Goal: Communication & Community: Answer question/provide support

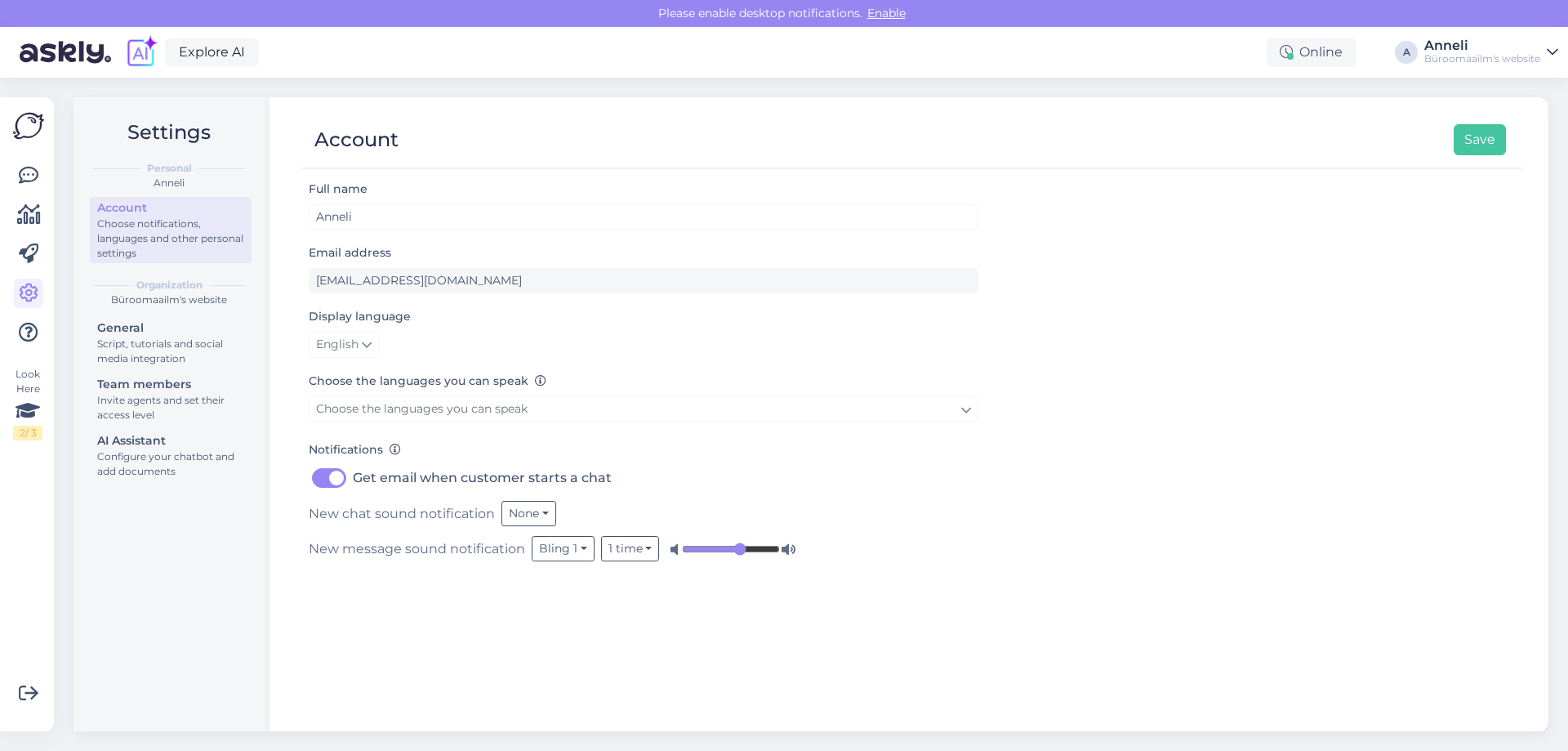
click at [879, 380] on div "Choose the languages you can speak Choose the languages you can speak" at bounding box center [643, 398] width 670 height 56
click at [37, 175] on icon at bounding box center [28, 175] width 20 height 20
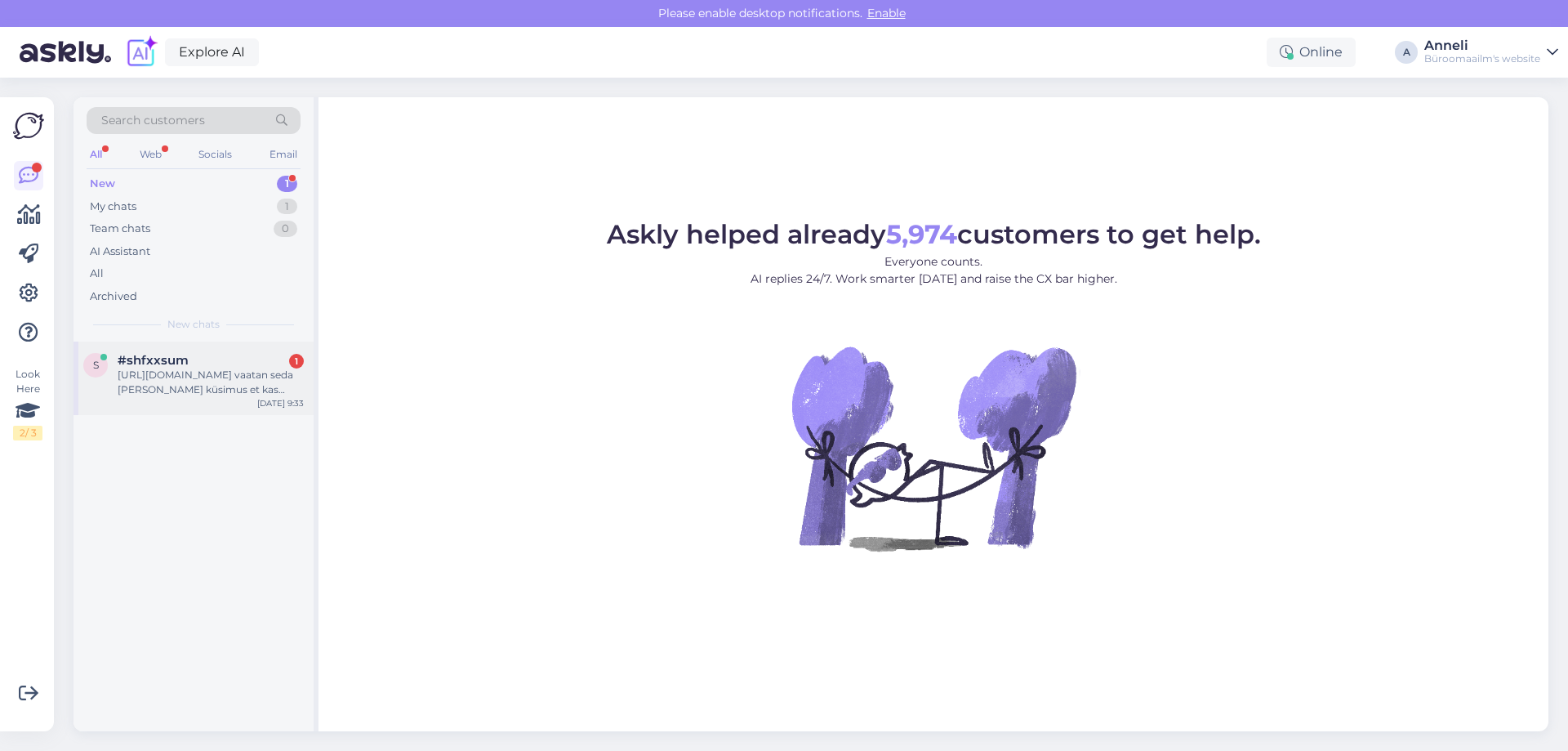
click at [171, 376] on div "[URL][DOMAIN_NAME] vaatan seda [PERSON_NAME] küsimus et kas laseri värve saab k…" at bounding box center [210, 382] width 186 height 29
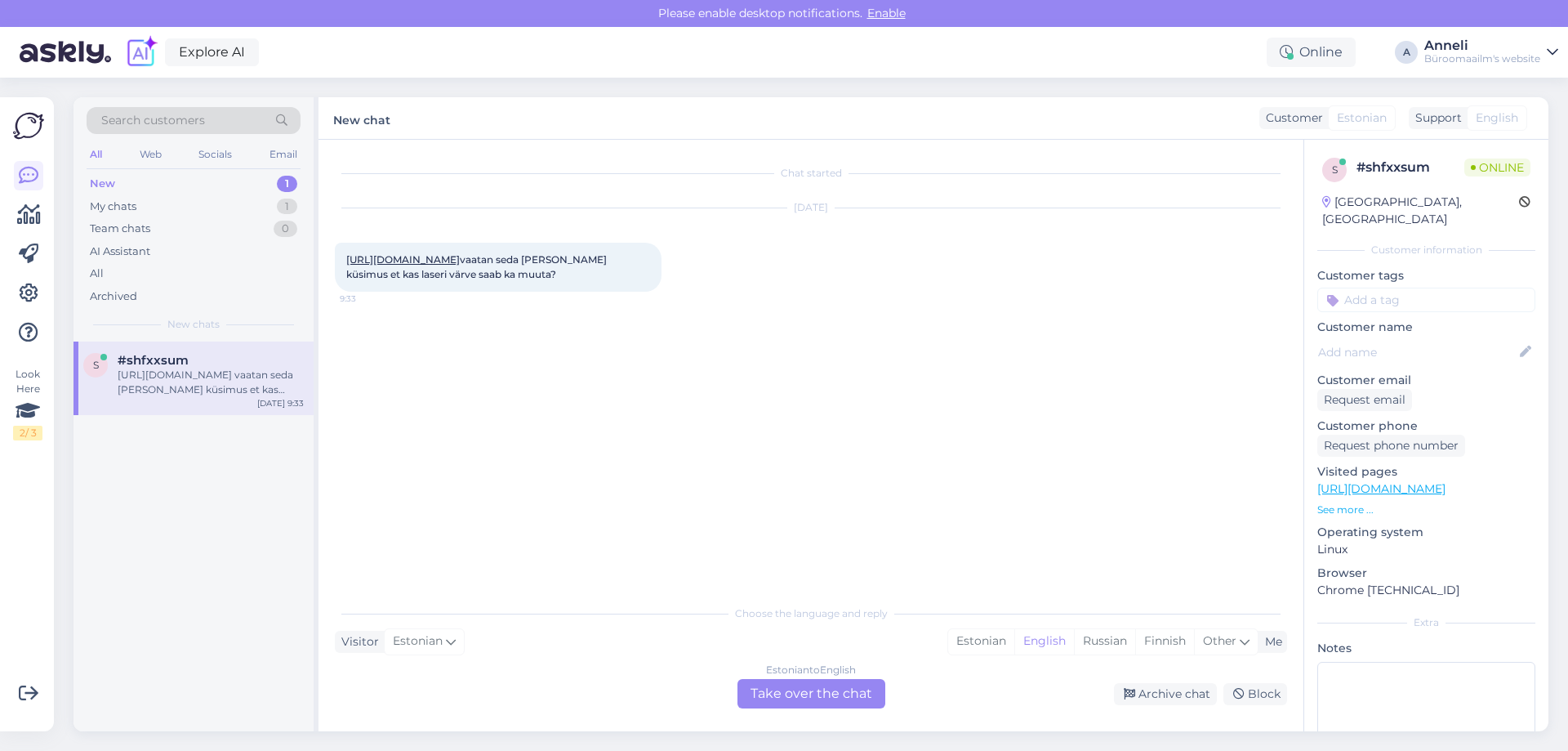
click at [812, 309] on div "[DATE] [URL][DOMAIN_NAME] vaatan seda [PERSON_NAME] küsimus et kas laseri värve…" at bounding box center [810, 250] width 952 height 119
click at [460, 266] on link "[URL][DOMAIN_NAME]" at bounding box center [403, 259] width 113 height 12
click at [979, 638] on div "Estonian" at bounding box center [982, 641] width 66 height 25
click at [845, 687] on div "Estonian to Estonian Take over the chat" at bounding box center [811, 693] width 148 height 29
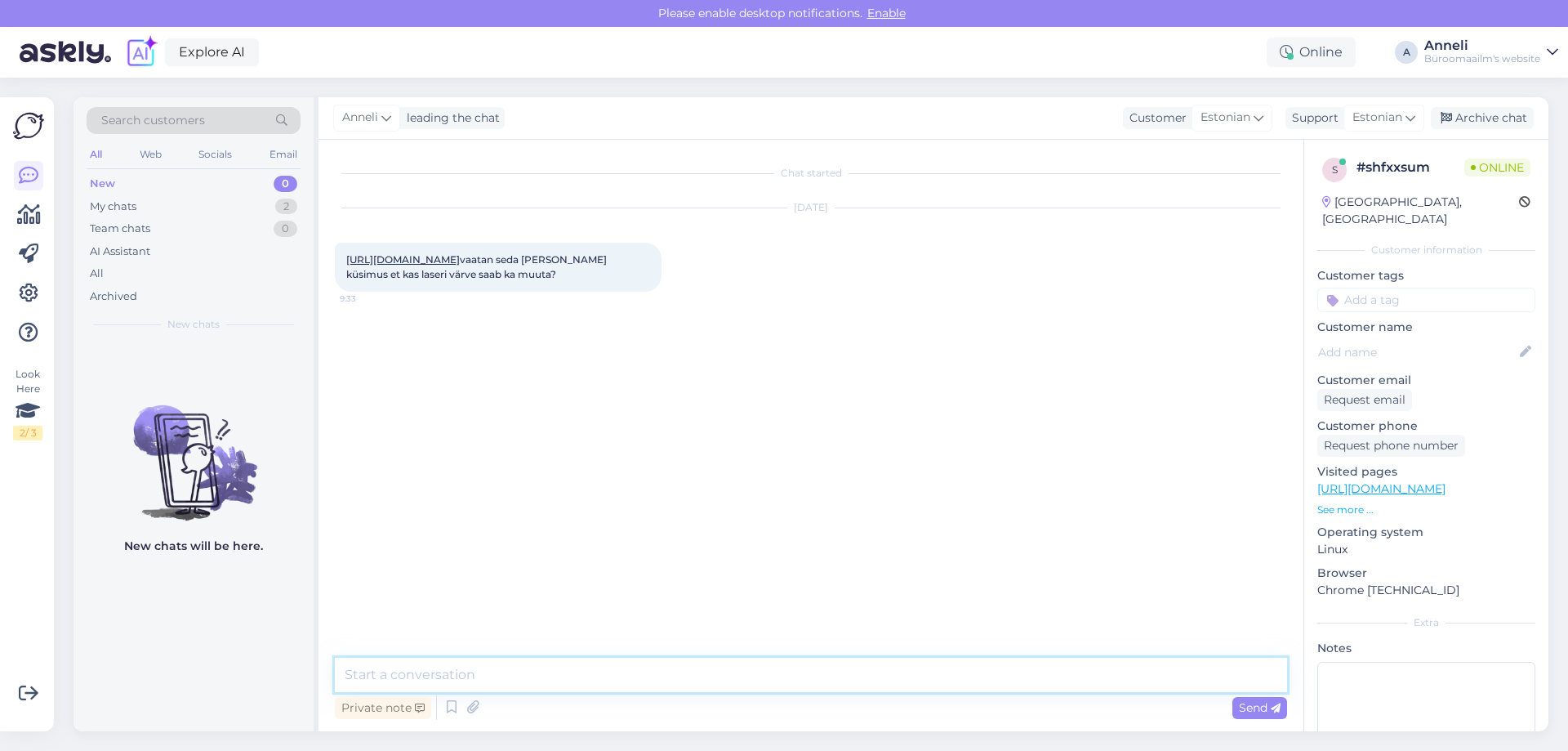
click at [680, 672] on textarea at bounding box center [810, 674] width 952 height 34
click at [473, 676] on textarea at bounding box center [810, 674] width 952 height 34
type textarea "Tere"
paste textarea "punane kiir 100m"
type textarea "kirjeldus ütleb, punane kiir 100m"
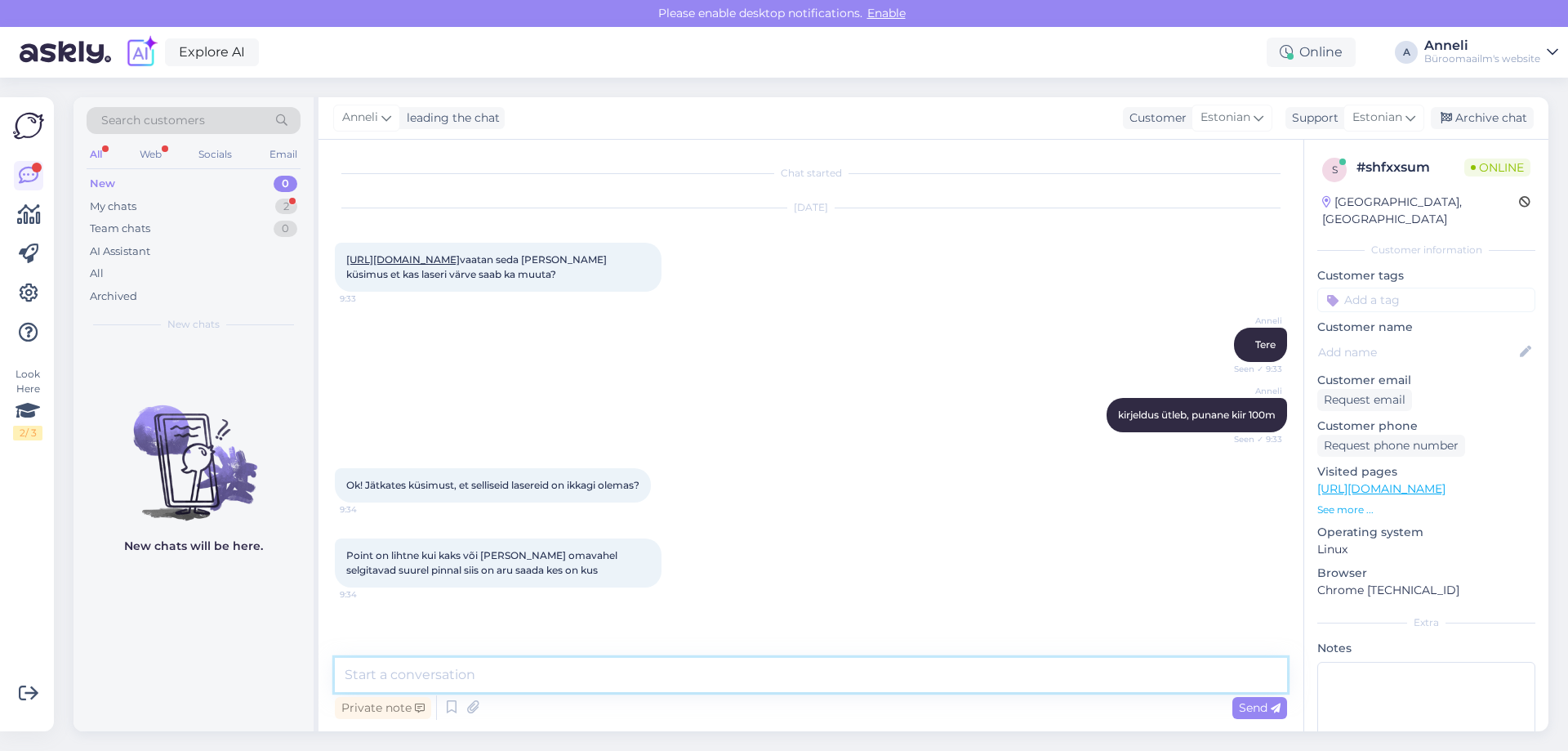
scroll to position [21, 0]
click at [899, 445] on div "[PERSON_NAME] kirjeldus ütleb, punane kiir 100m Seen ✓ 9:33" at bounding box center [810, 415] width 952 height 70
click at [842, 380] on div "[PERSON_NAME] Seen ✓ 9:33" at bounding box center [810, 344] width 952 height 70
click at [460, 420] on div "[PERSON_NAME] kirjeldus ütleb, punane kiir 100m Seen ✓ 9:33" at bounding box center [810, 415] width 952 height 70
click at [467, 374] on div "[PERSON_NAME] Seen ✓ 9:33" at bounding box center [810, 344] width 952 height 70
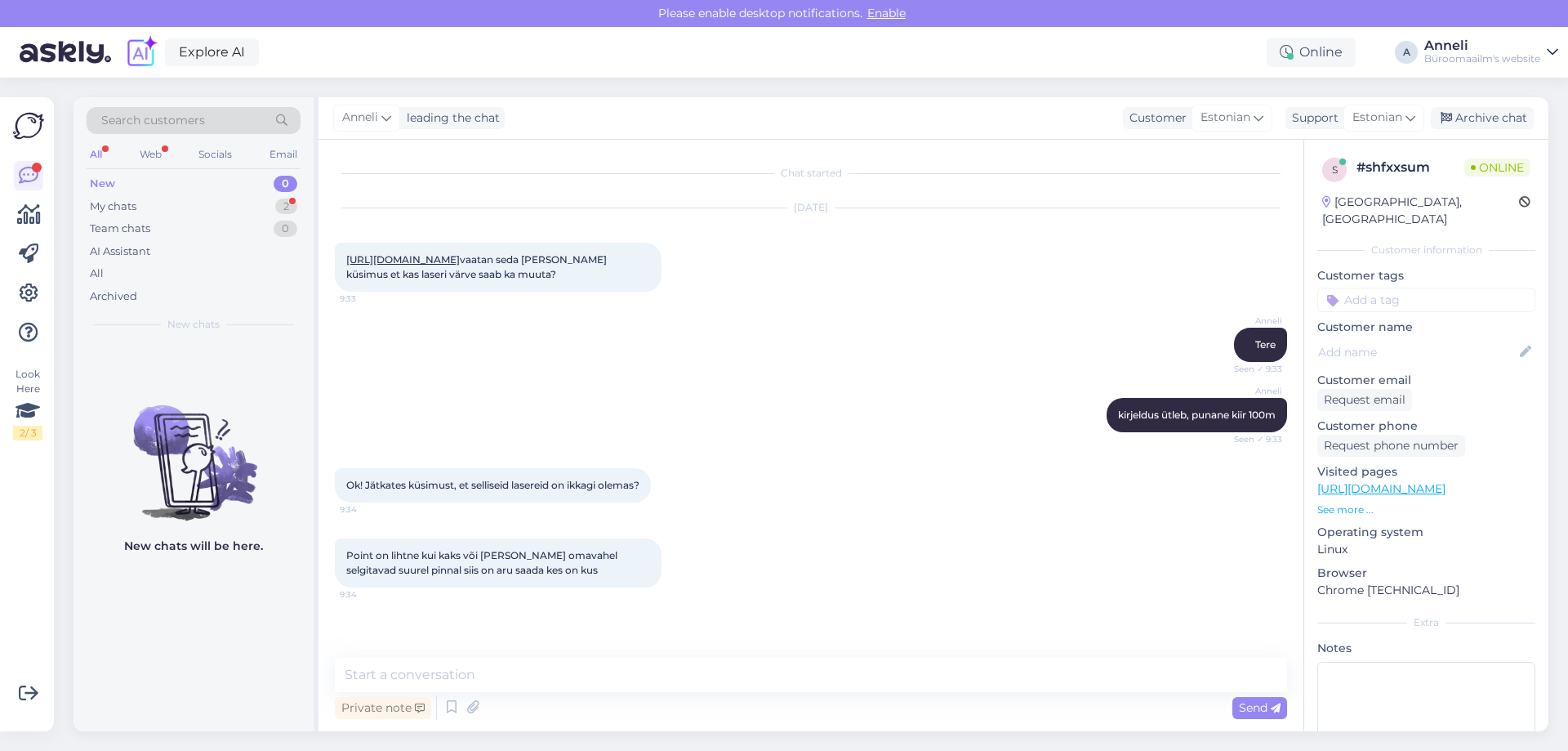
click at [454, 423] on div "[PERSON_NAME] kirjeldus ütleb, punane kiir 100m Seen ✓ 9:33" at bounding box center [810, 415] width 952 height 70
click at [414, 450] on div "[PERSON_NAME] kirjeldus ütleb, punane kiir 100m Seen ✓ 9:33" at bounding box center [810, 415] width 952 height 70
click at [423, 369] on div "[PERSON_NAME] Seen ✓ 9:33" at bounding box center [810, 344] width 952 height 70
click at [371, 450] on div "[PERSON_NAME] kirjeldus ütleb, punane kiir 100m Seen ✓ 9:33" at bounding box center [810, 415] width 952 height 70
click at [549, 672] on textarea at bounding box center [810, 674] width 952 height 34
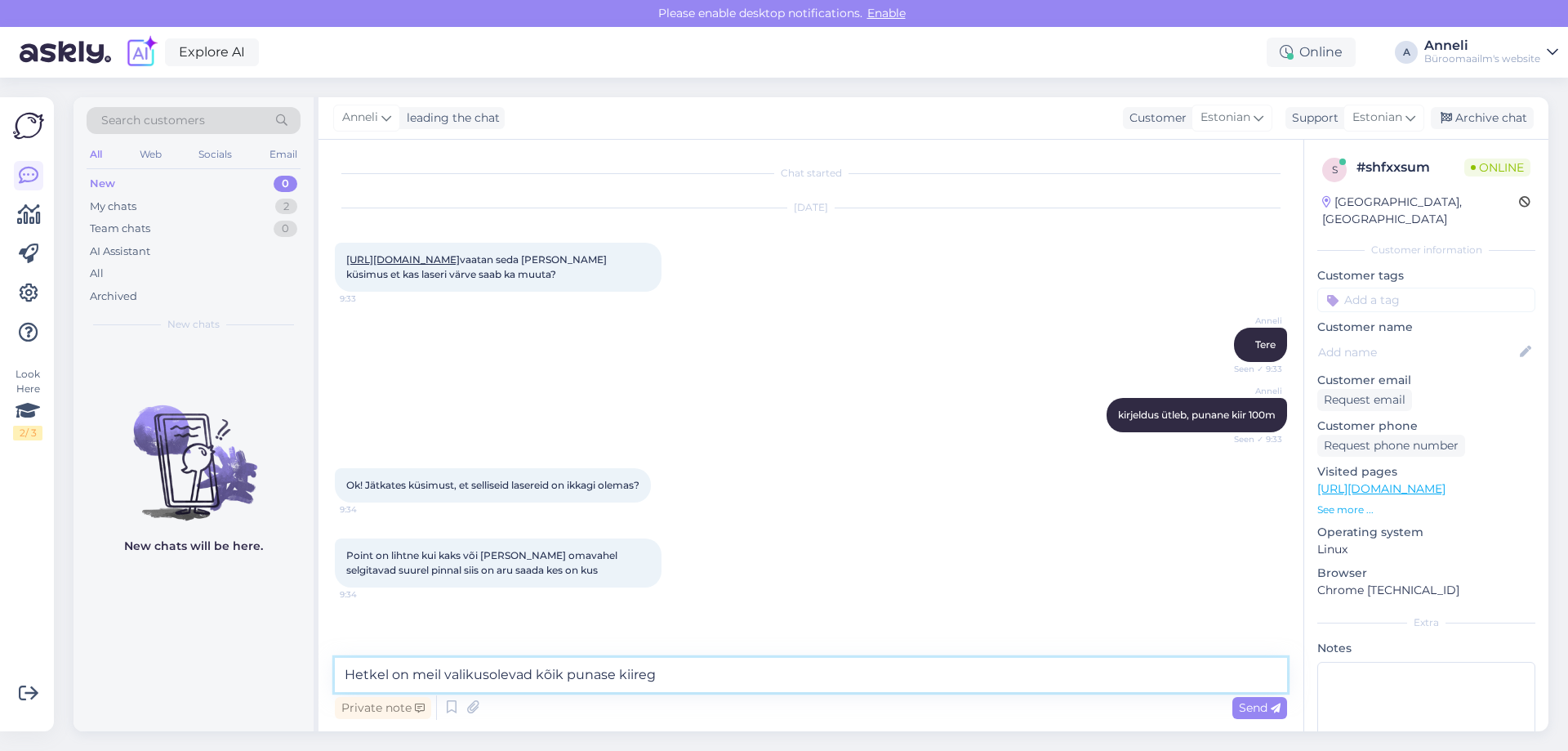
type textarea "Hetkel on meil valikusolevad kõik punase kiirega"
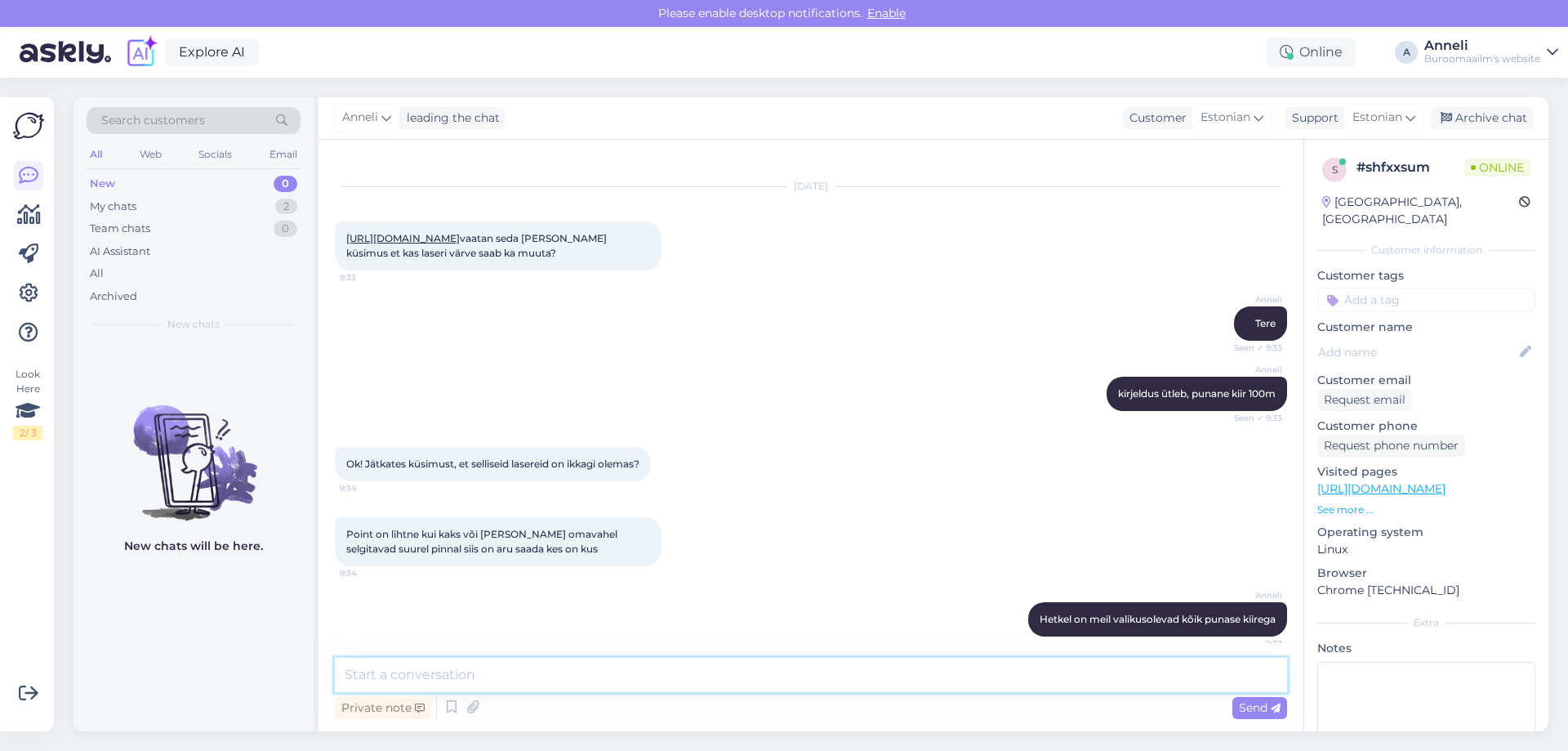
scroll to position [92, 0]
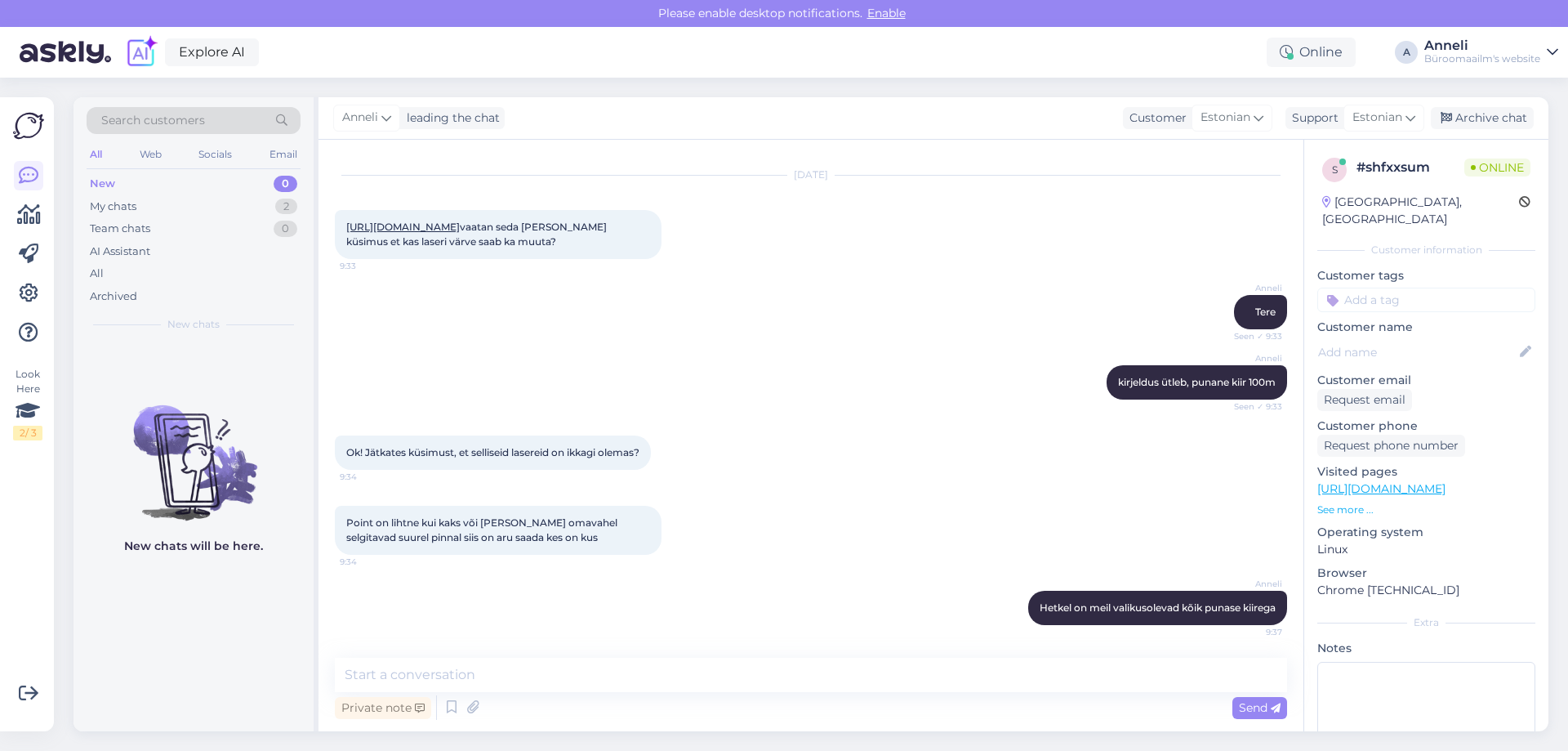
click at [809, 458] on div "Ok! Jätkates küsimust, et selliseid lasereid on ikkagi olemas? 9:34" at bounding box center [810, 452] width 952 height 70
